Goal: Find specific page/section: Find specific page/section

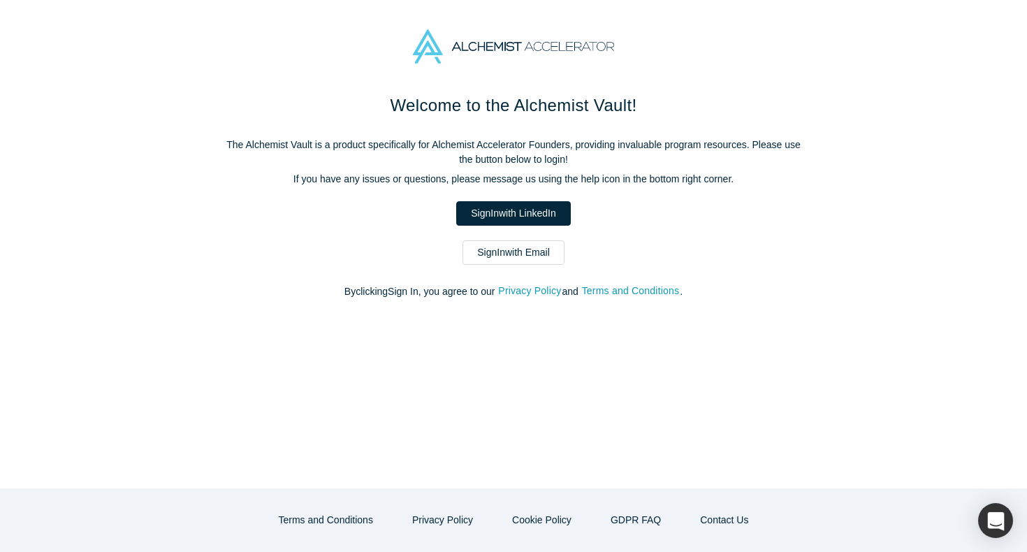
click at [528, 252] on link "Sign In with Email" at bounding box center [514, 252] width 102 height 24
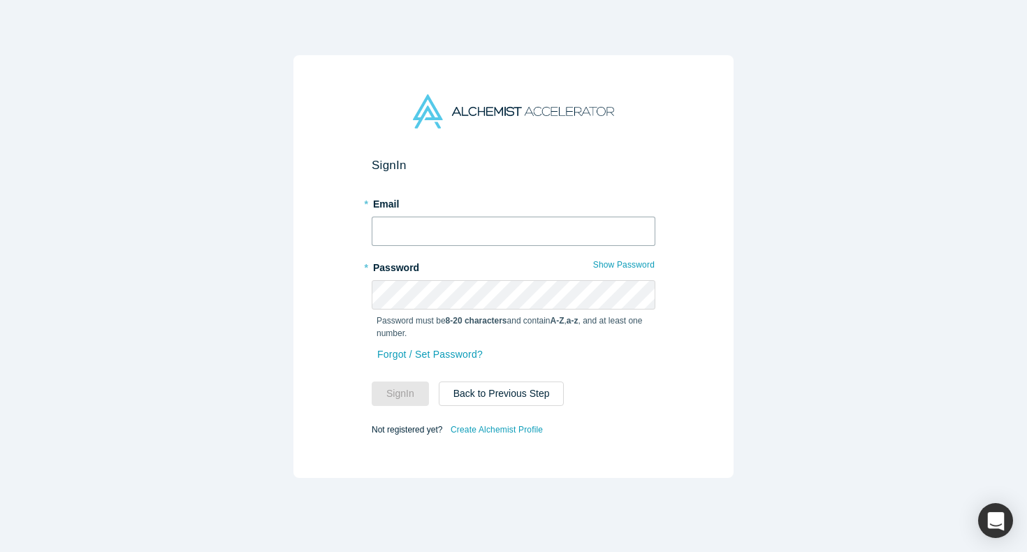
click at [453, 220] on input "text" at bounding box center [514, 231] width 284 height 29
type input "[EMAIL_ADDRESS][DOMAIN_NAME]"
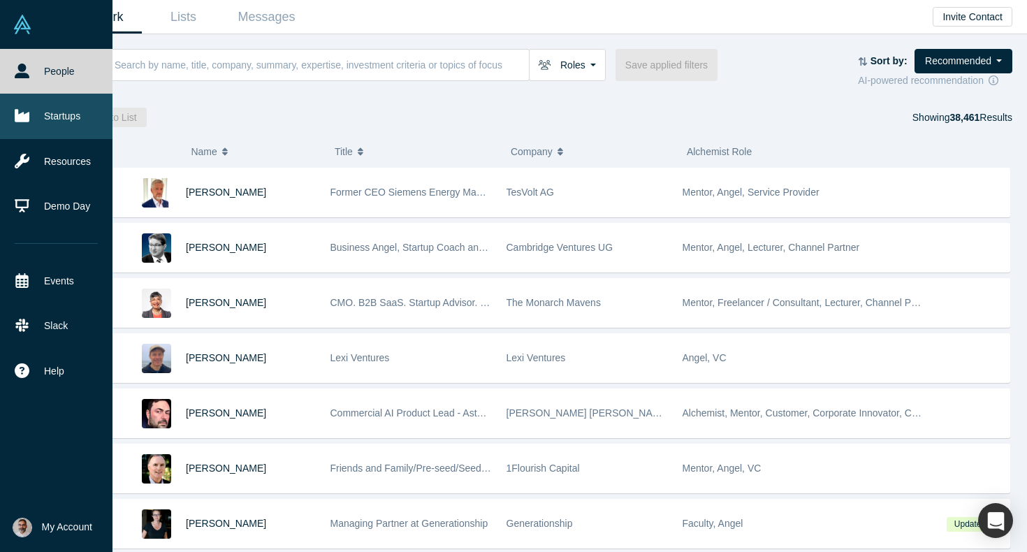
click at [41, 120] on link "Startups" at bounding box center [56, 116] width 113 height 45
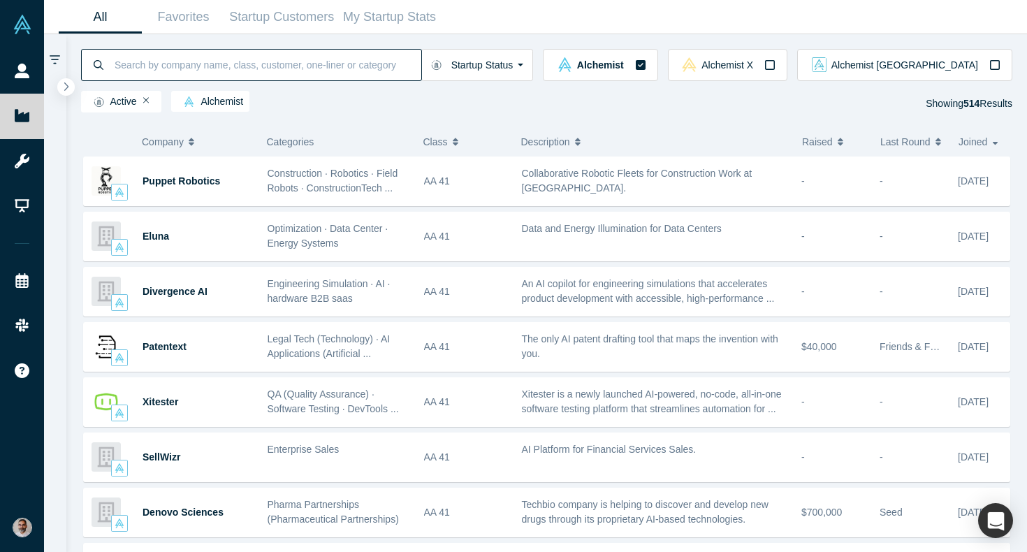
click at [253, 66] on input at bounding box center [267, 64] width 308 height 33
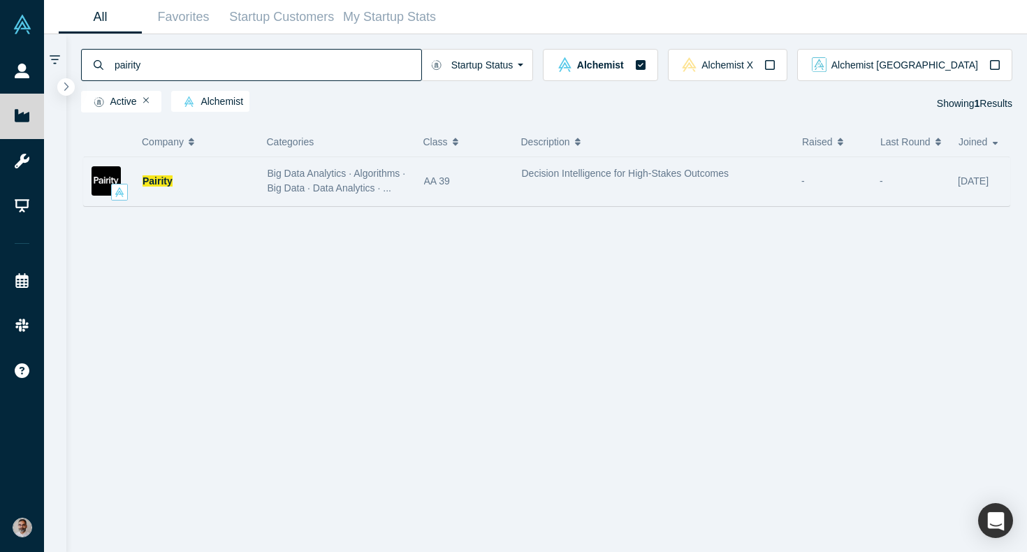
type input "pairity"
drag, startPoint x: 737, startPoint y: 174, endPoint x: 512, endPoint y: 171, distance: 224.4
click at [512, 171] on div "Pairity Big Data Analytics · Algorithms · Big Data · Data Analytics · ... AA 39…" at bounding box center [547, 182] width 928 height 50
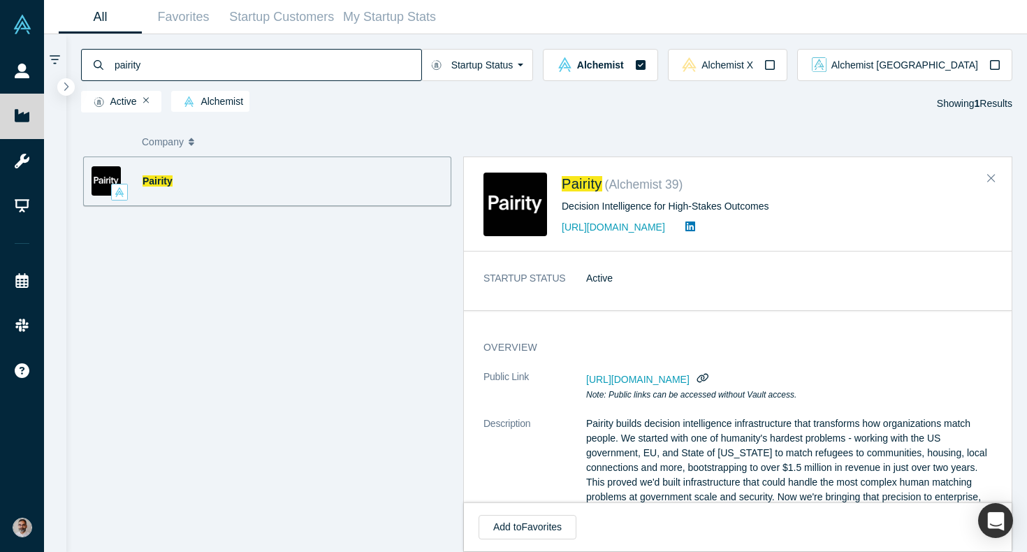
copy div "Decision Intelligence for High-Stakes Outcomes"
drag, startPoint x: 759, startPoint y: 205, endPoint x: 563, endPoint y: 208, distance: 196.4
click at [563, 208] on div "Decision Intelligence for High-Stakes Outcomes" at bounding box center [777, 206] width 431 height 15
copy div "Decision Intelligence for High-Stakes Outcomes"
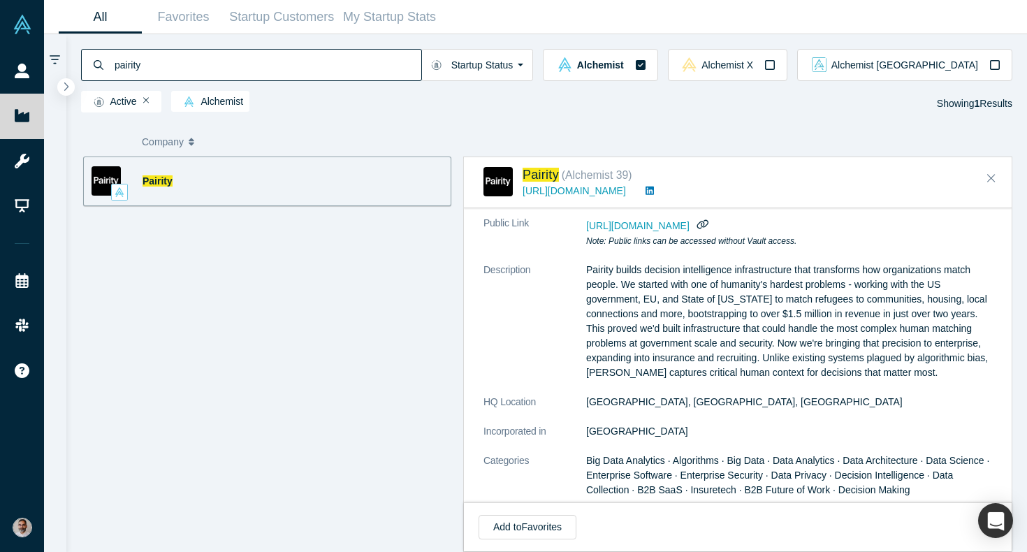
scroll to position [87, 0]
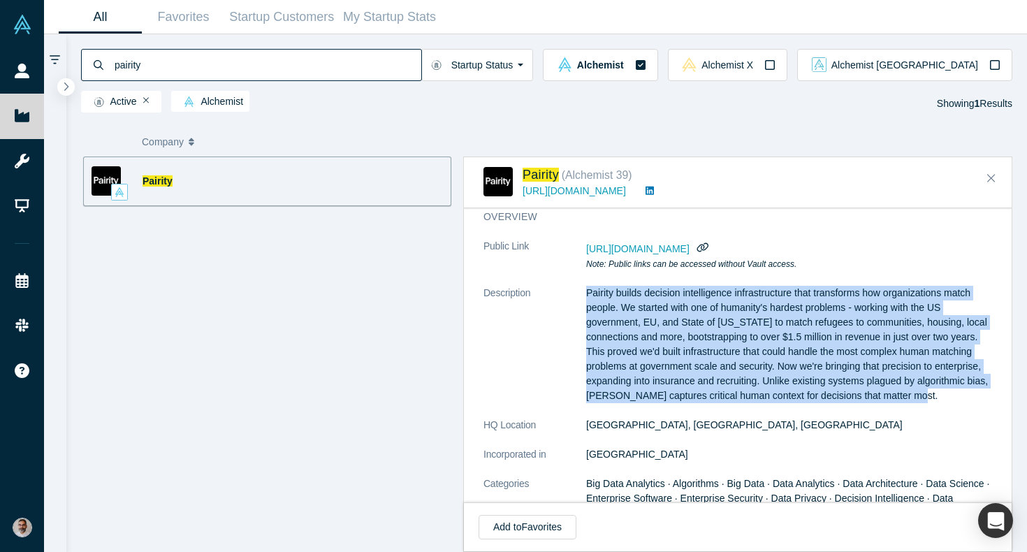
drag, startPoint x: 966, startPoint y: 395, endPoint x: 585, endPoint y: 287, distance: 395.9
click at [585, 287] on dl "Public Link [URL][DOMAIN_NAME] Note: Public links can be accessed without Vault…" at bounding box center [738, 514] width 509 height 551
copy dl "Pairity builds decision intelligence infrastructure that transforms how organiz…"
